Goal: Task Accomplishment & Management: Complete application form

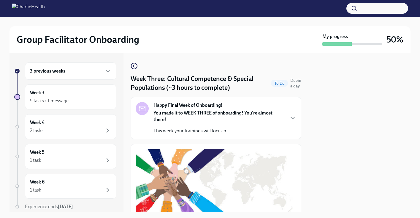
scroll to position [462, 0]
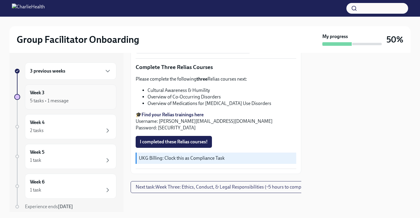
click at [72, 97] on div "5 tasks • 1 message" at bounding box center [70, 100] width 81 height 7
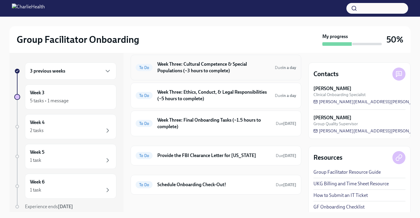
scroll to position [72, 0]
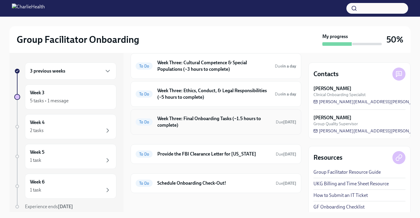
click at [239, 120] on h6 "Week Three: Final Onboarding Tasks (~1.5 hours to complete)" at bounding box center [214, 121] width 114 height 13
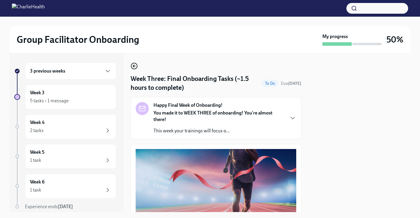
click at [137, 68] on icon "button" at bounding box center [134, 65] width 7 height 7
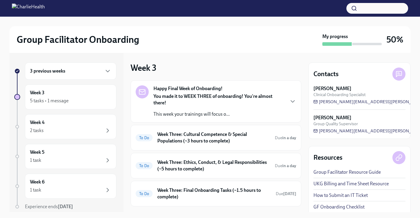
click at [85, 68] on div "3 previous weeks" at bounding box center [70, 70] width 81 height 7
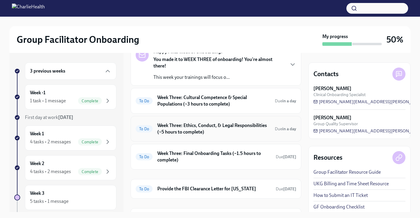
scroll to position [37, 0]
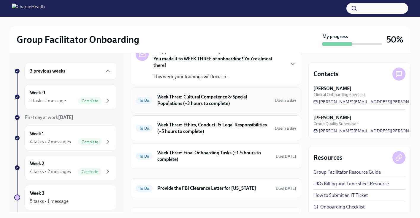
click at [207, 103] on h6 "Week Three: Cultural Competence & Special Populations (~3 hours to complete)" at bounding box center [213, 99] width 113 height 13
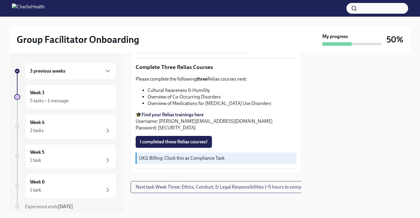
scroll to position [450, 0]
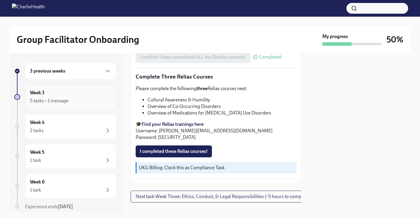
click at [56, 101] on div "5 tasks • 1 message" at bounding box center [49, 100] width 39 height 7
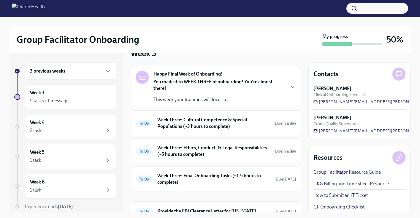
scroll to position [14, 0]
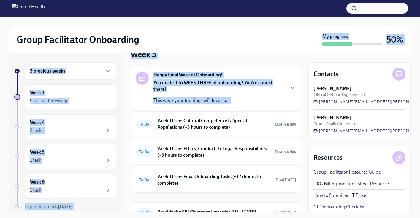
drag, startPoint x: 300, startPoint y: 93, endPoint x: 310, endPoint y: 51, distance: 43.7
click at [310, 51] on div "Group Facilitator Onboarding My progress 50% 3 previous weeks Week 3 5 tasks • …" at bounding box center [210, 114] width 420 height 195
click at [205, 123] on h6 "Week Three: Cultural Competence & Special Populations (~3 hours to complete)" at bounding box center [213, 123] width 113 height 13
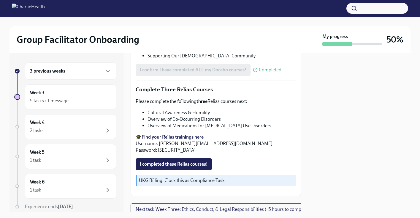
scroll to position [462, 0]
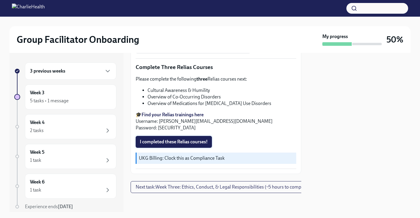
click at [176, 139] on span "I completed these Relias courses!" at bounding box center [174, 142] width 68 height 6
